Goal: Task Accomplishment & Management: Use online tool/utility

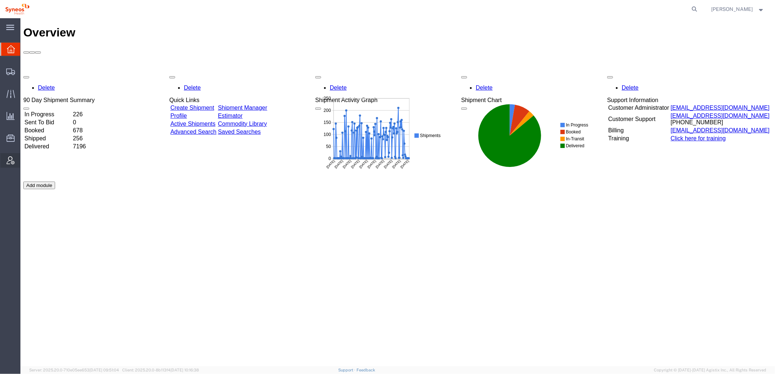
click at [13, 163] on icon at bounding box center [11, 161] width 8 height 8
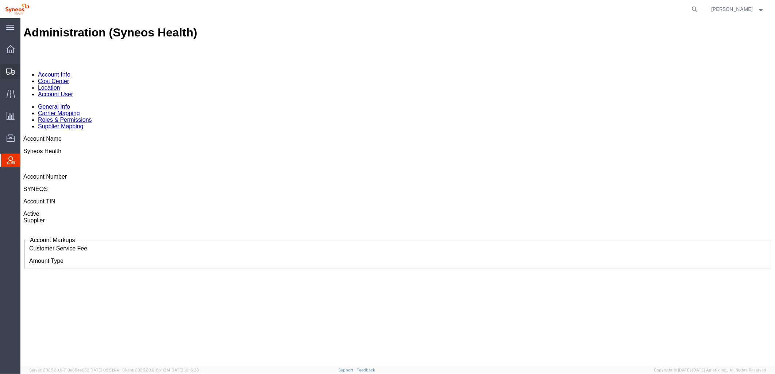
click at [25, 70] on span "Shipments" at bounding box center [22, 71] width 5 height 15
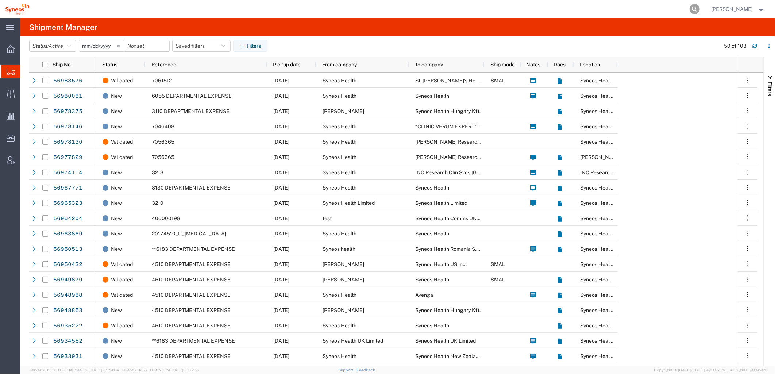
click at [694, 9] on icon at bounding box center [695, 9] width 10 height 10
paste input "56980081"
type input "56980081"
click at [696, 10] on icon at bounding box center [695, 9] width 10 height 10
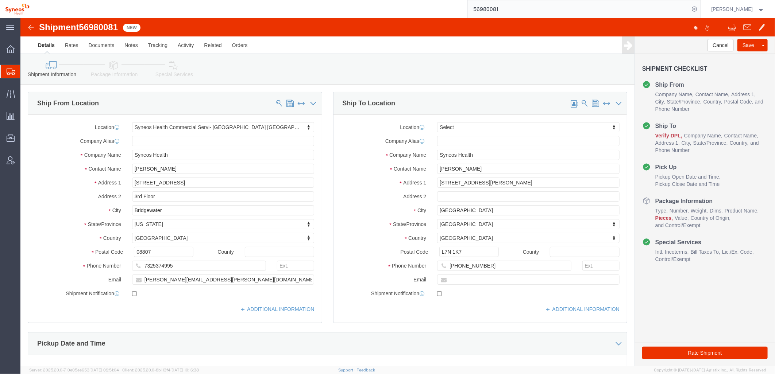
select select "48946"
select select
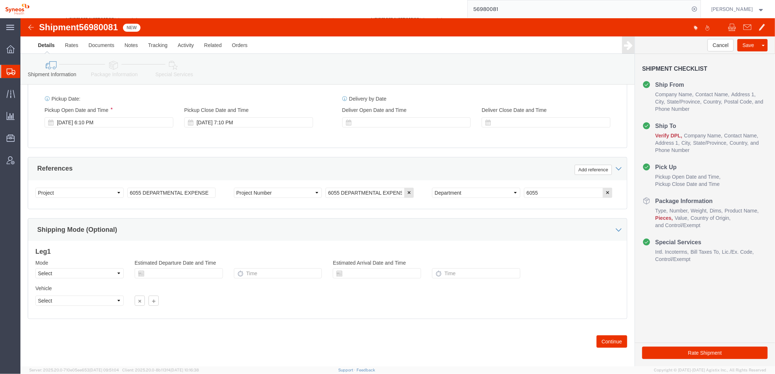
scroll to position [281, 0]
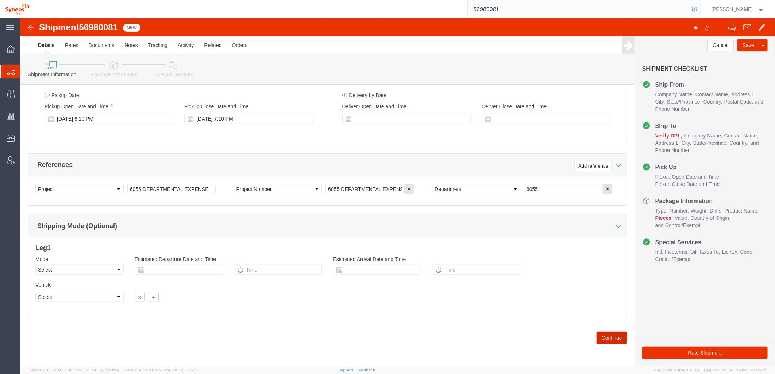
click button "Continue"
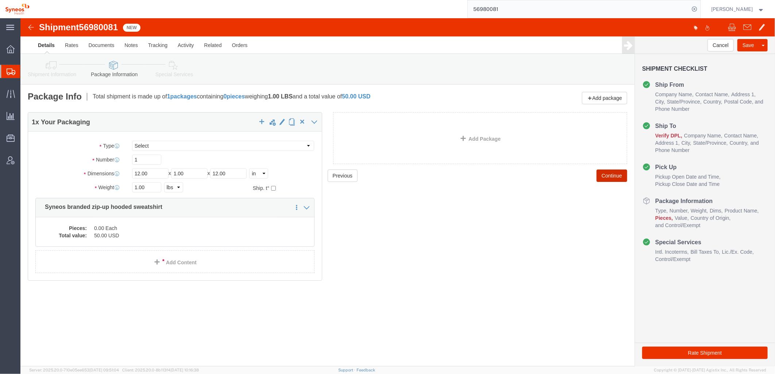
click button "Continue"
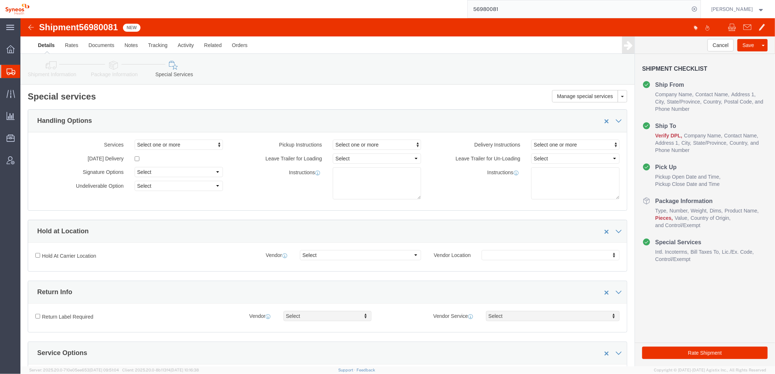
click link "Details"
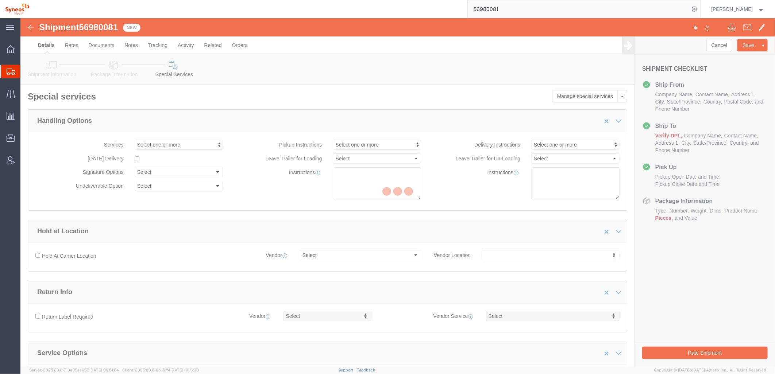
select select "48946"
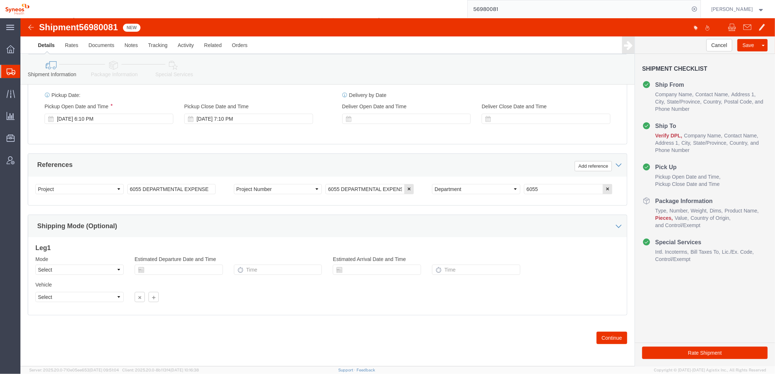
scroll to position [281, 0]
click button "Continue"
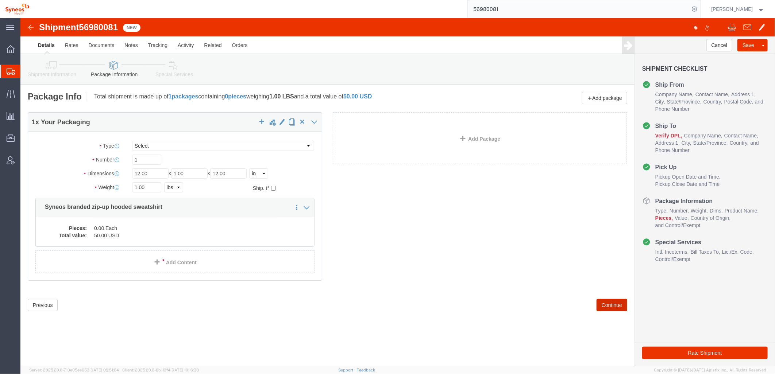
scroll to position [0, 0]
click icon
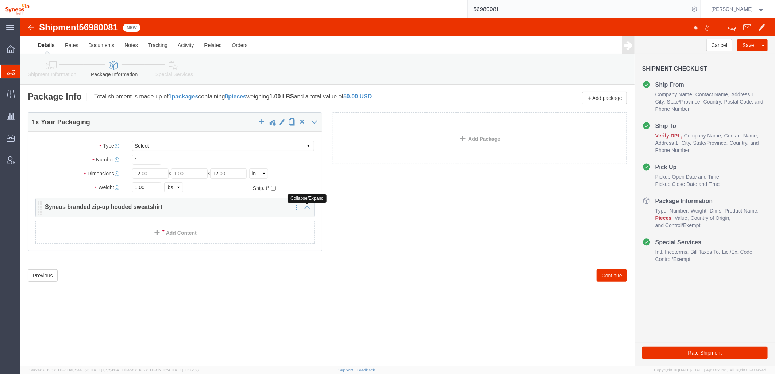
click icon
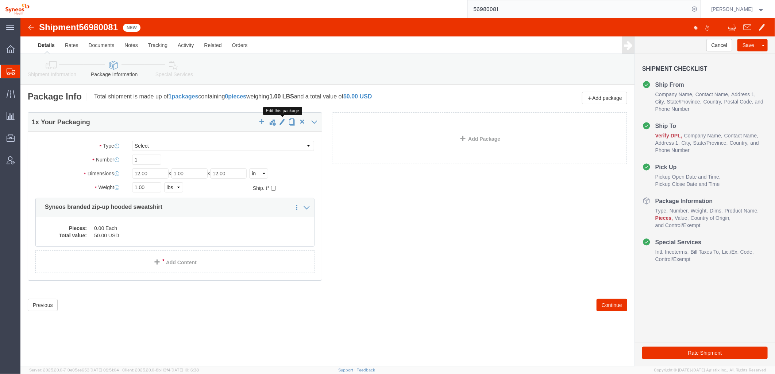
click span "button"
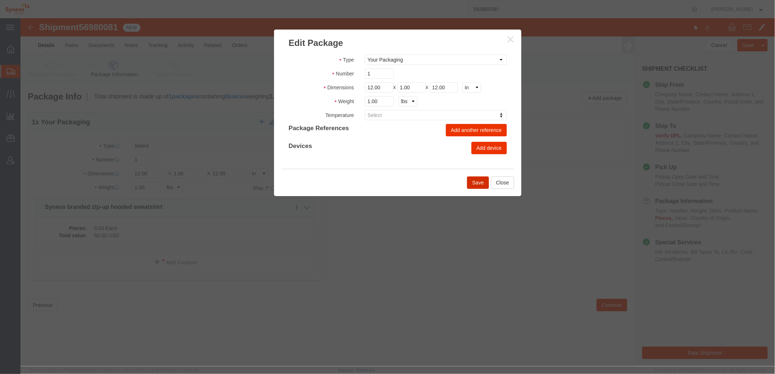
click button "Save"
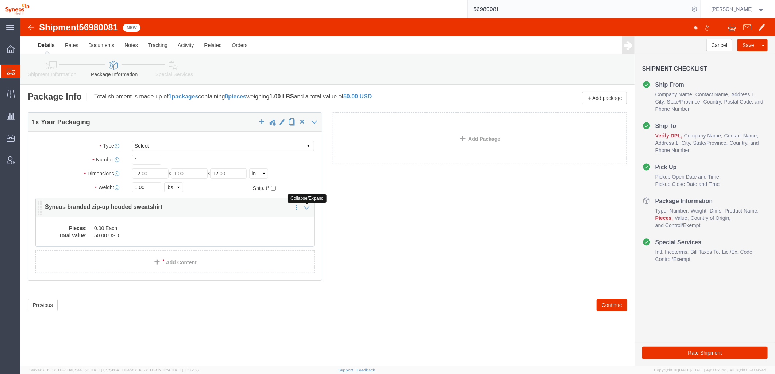
click icon
click dd "50.00 USD"
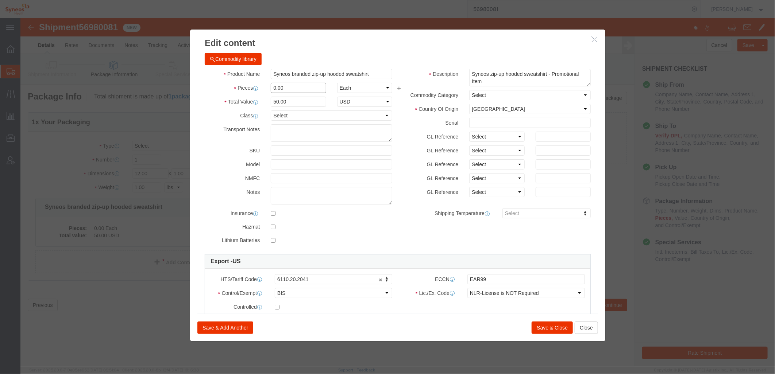
drag, startPoint x: 294, startPoint y: 70, endPoint x: 197, endPoint y: 67, distance: 97.1
click div "Pieces 0.00 Select Bag Barrels 100Board Feet Bottle Box Blister Pack Carats Can…"
type input "1"
type input "50"
click button "Save & Close"
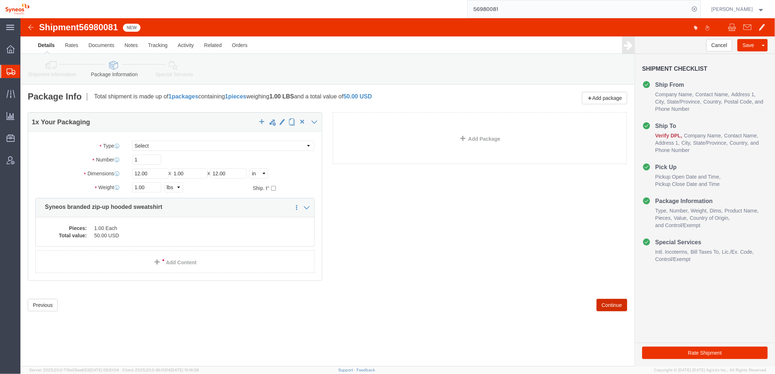
click button "Continue"
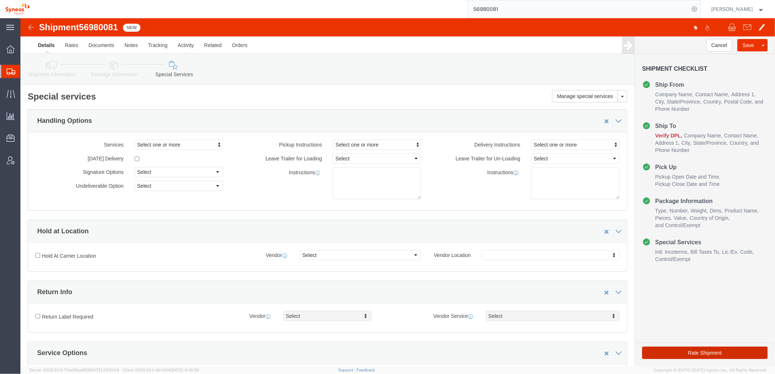
click button "Rate Shipment"
